Goal: Transaction & Acquisition: Purchase product/service

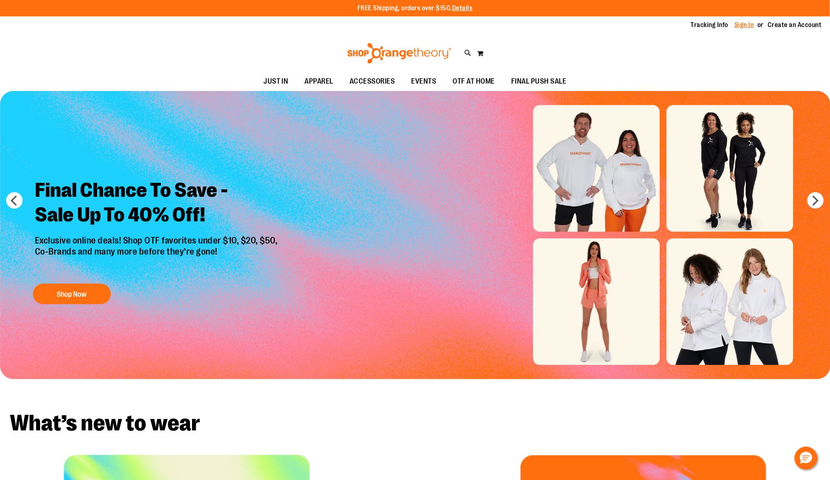
click at [743, 27] on link "Sign In" at bounding box center [745, 25] width 20 height 9
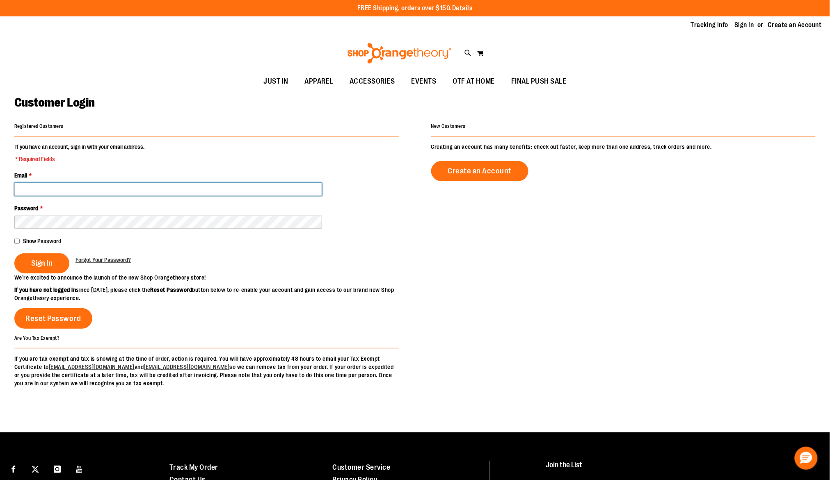
click at [112, 193] on input "Email *" at bounding box center [168, 189] width 308 height 13
type input "**********"
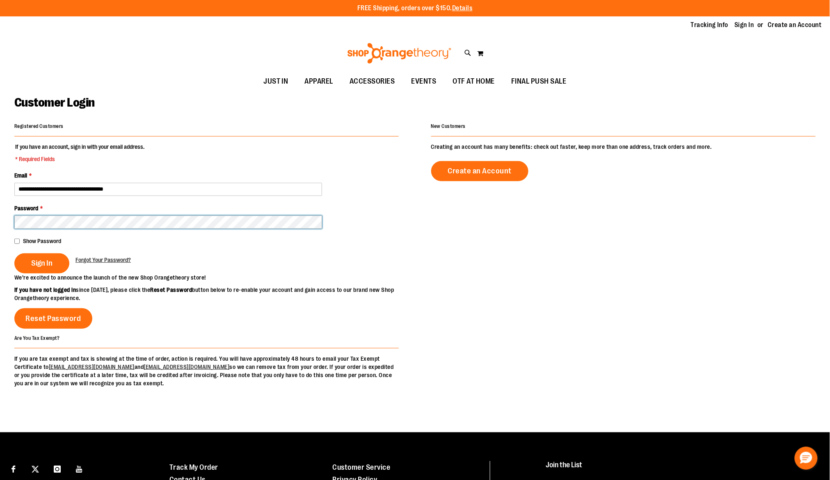
click at [14, 253] on button "Sign In" at bounding box center [41, 263] width 55 height 20
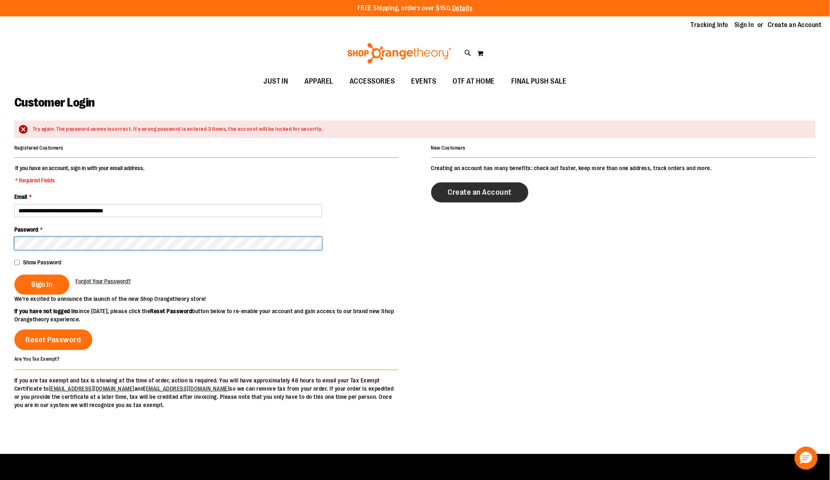
click at [14, 275] on button "Sign In" at bounding box center [41, 285] width 55 height 20
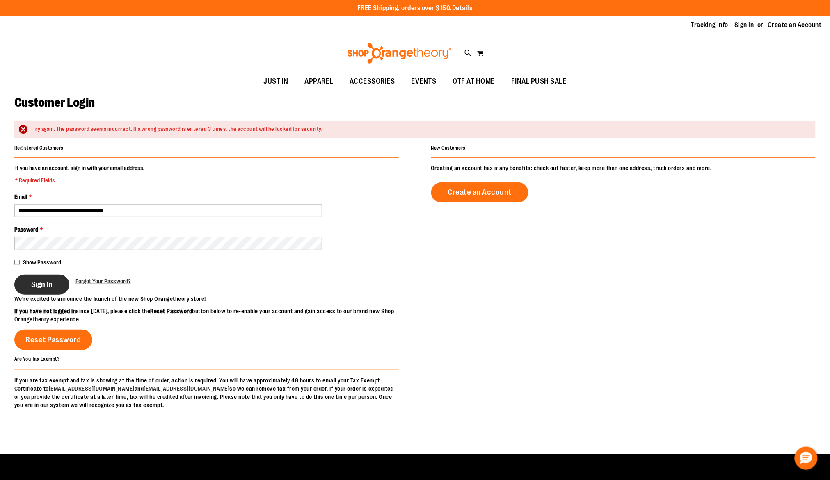
click at [36, 285] on span "Sign In" at bounding box center [41, 284] width 21 height 9
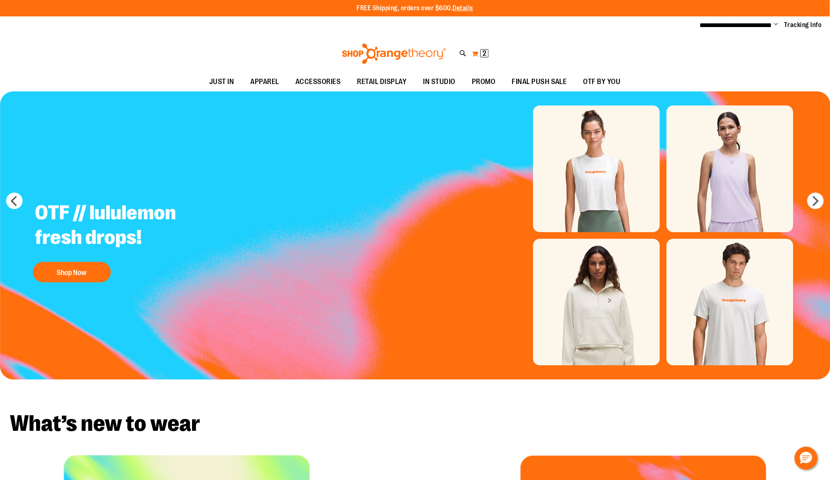
click at [477, 53] on button "My Cart 2 2 items" at bounding box center [480, 53] width 17 height 13
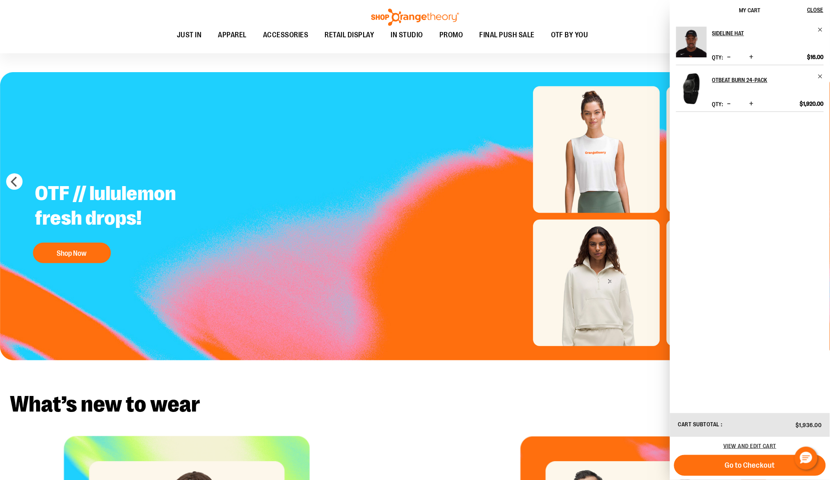
scroll to position [50, 0]
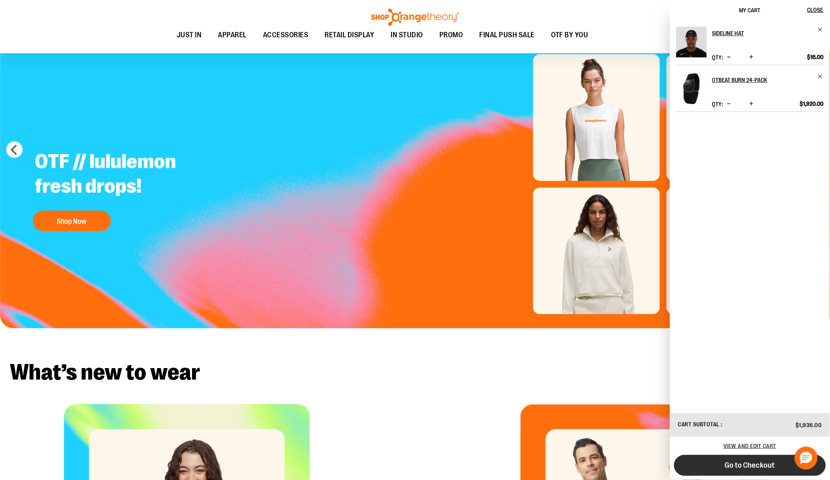
click at [697, 470] on button "Go to Checkout" at bounding box center [750, 465] width 152 height 21
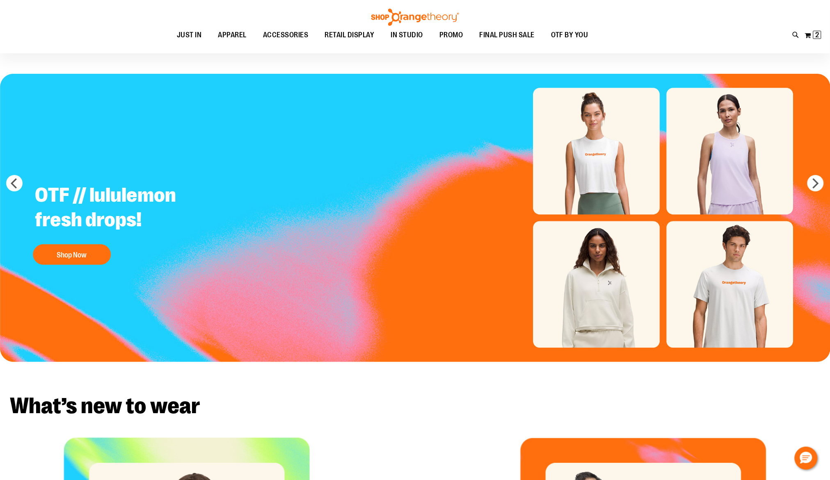
scroll to position [0, 0]
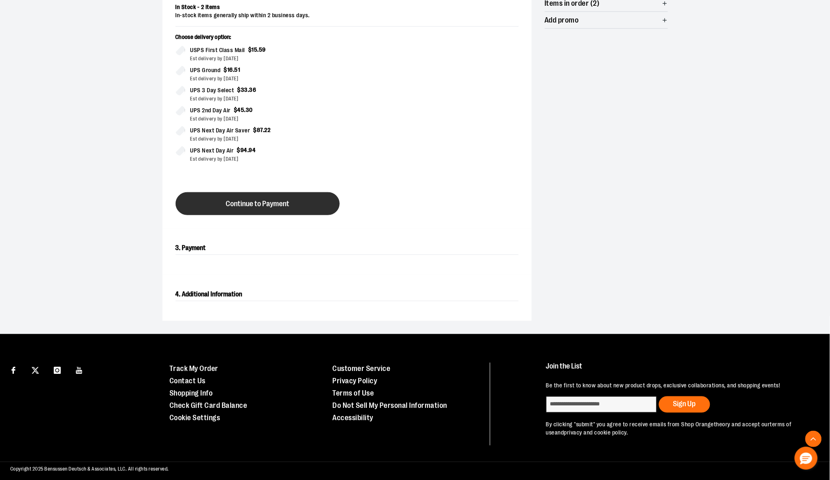
click at [314, 215] on button "Continue to Payment" at bounding box center [258, 203] width 164 height 23
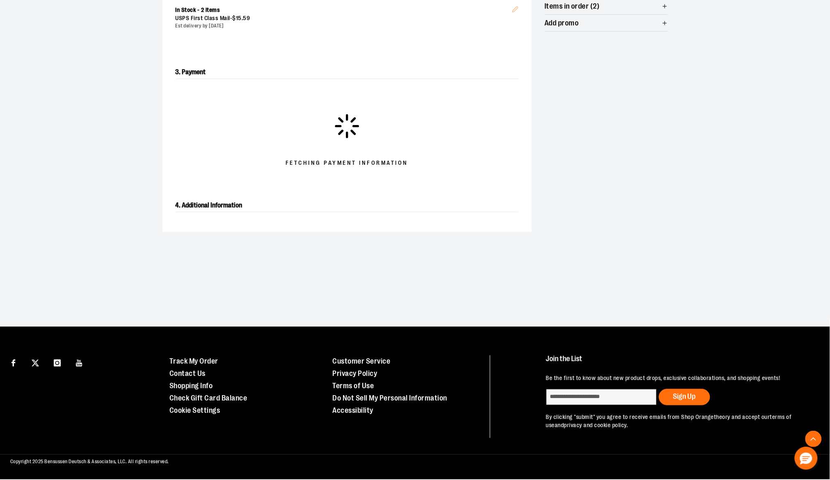
scroll to position [202, 0]
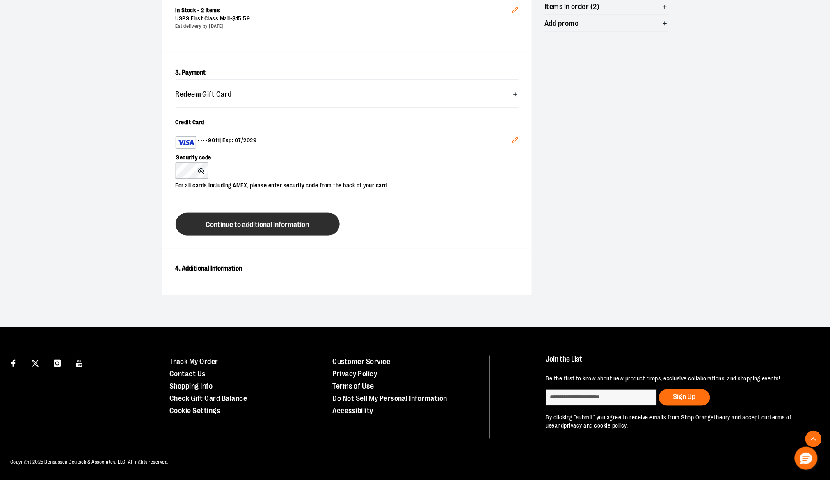
click at [247, 231] on button "Continue to additional information" at bounding box center [258, 224] width 164 height 23
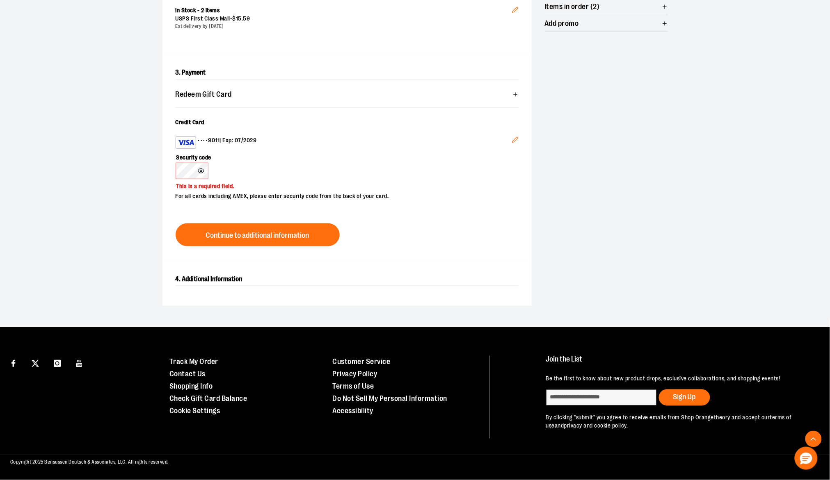
click at [11, 209] on section "**********" at bounding box center [415, 91] width 830 height 473
